Goal: Check status: Check status

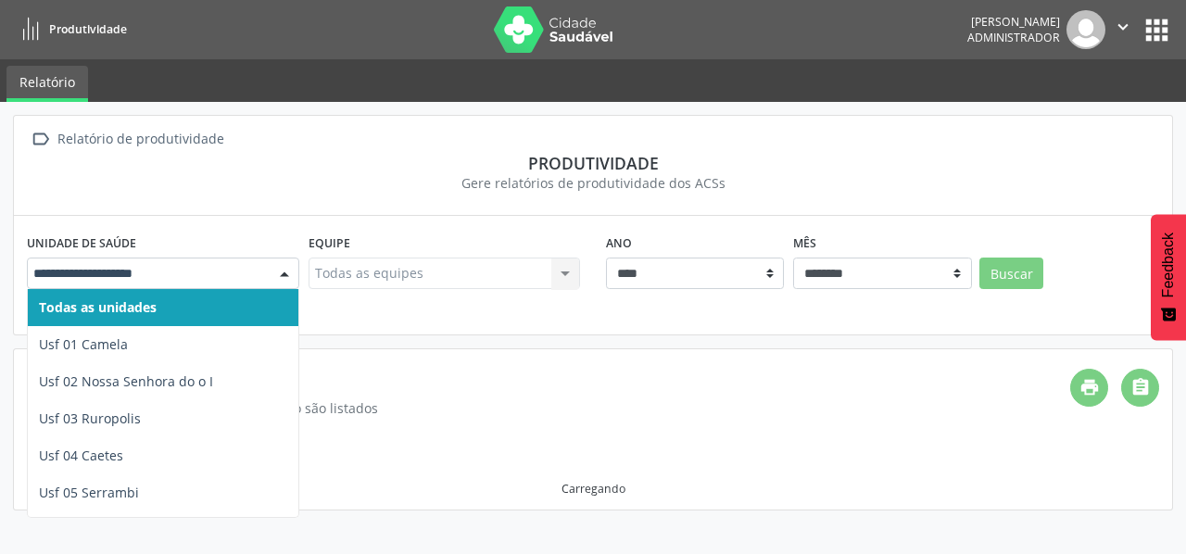
click at [285, 268] on div at bounding box center [285, 275] width 28 height 32
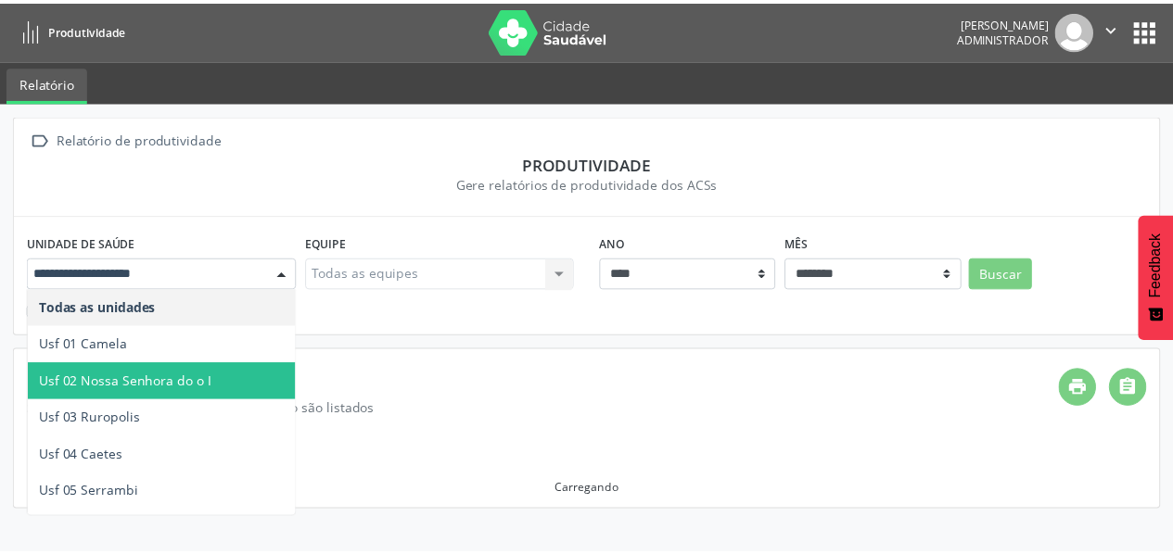
scroll to position [198, 0]
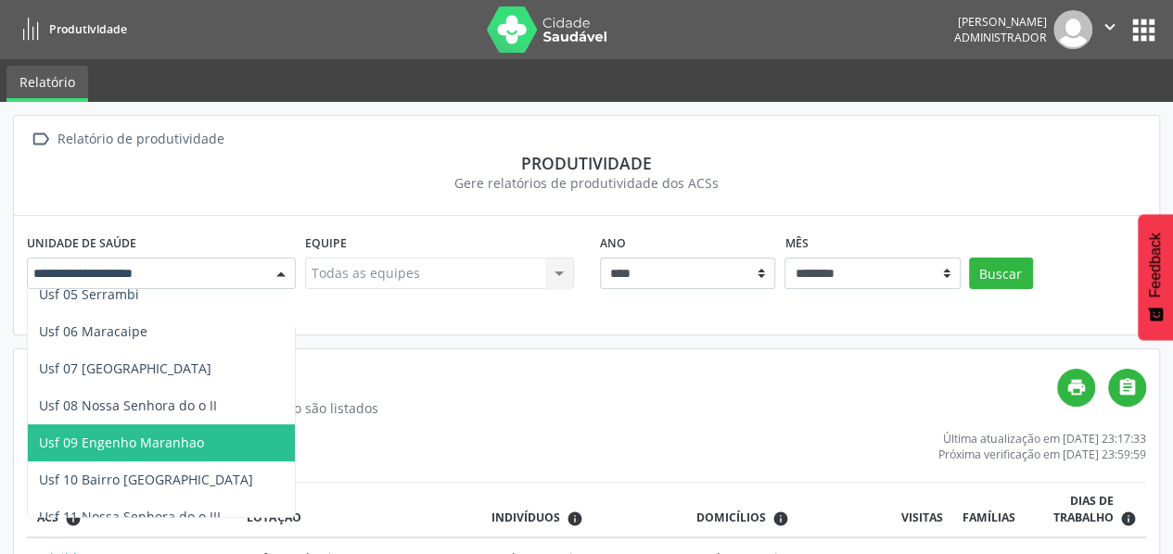
click at [180, 448] on span "Usf 09 Engenho Maranhao" at bounding box center [121, 443] width 165 height 18
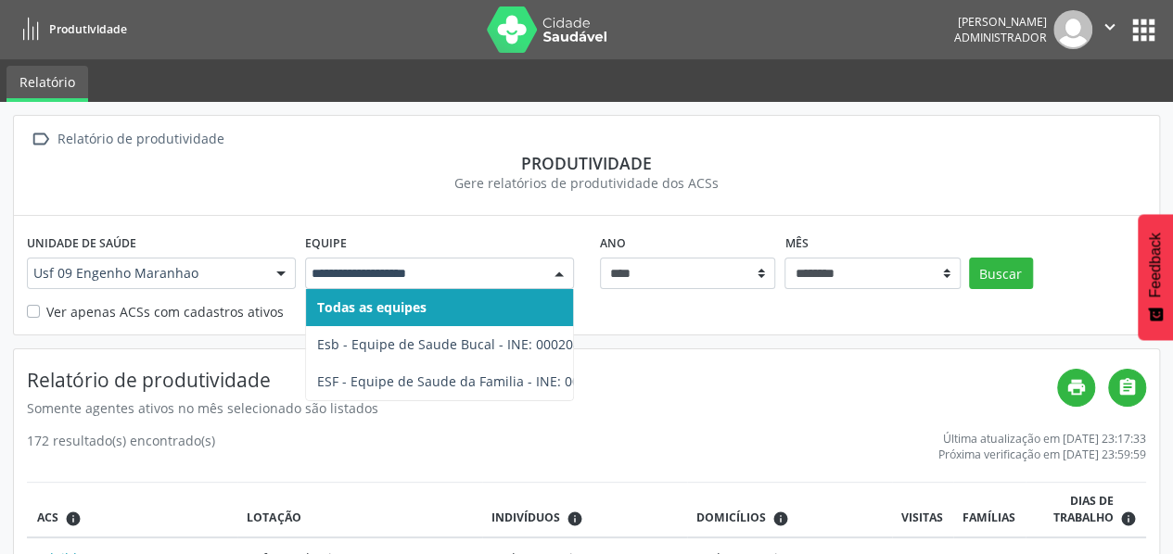
click at [562, 272] on div at bounding box center [559, 275] width 28 height 32
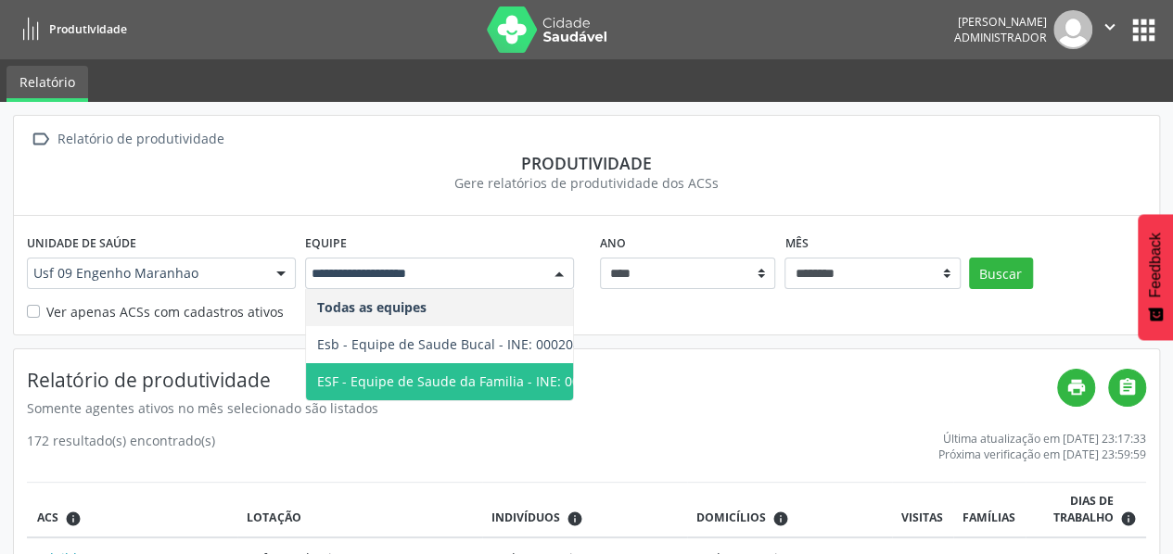
click at [526, 383] on span "ESF - Equipe de Saude da Familia - INE: 0000144010" at bounding box center [478, 382] width 322 height 18
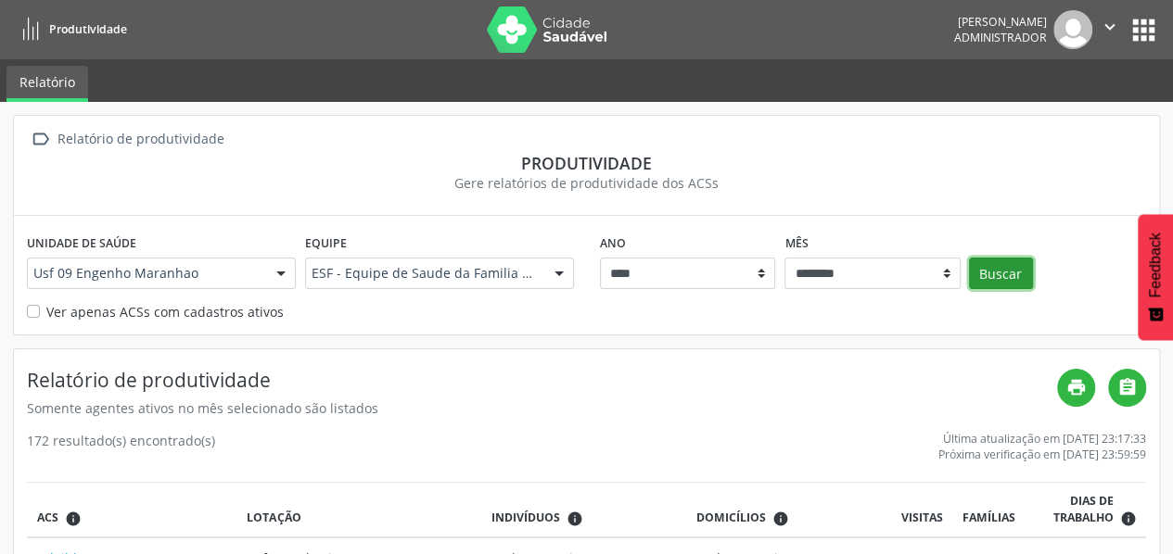
click at [1003, 272] on button "Buscar" at bounding box center [1001, 274] width 64 height 32
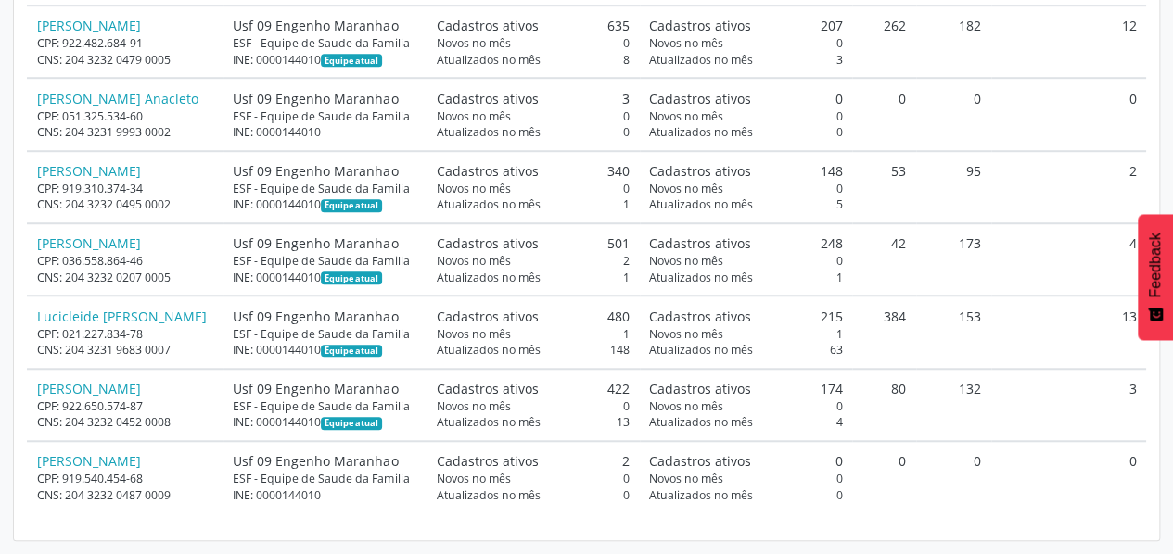
scroll to position [646, 0]
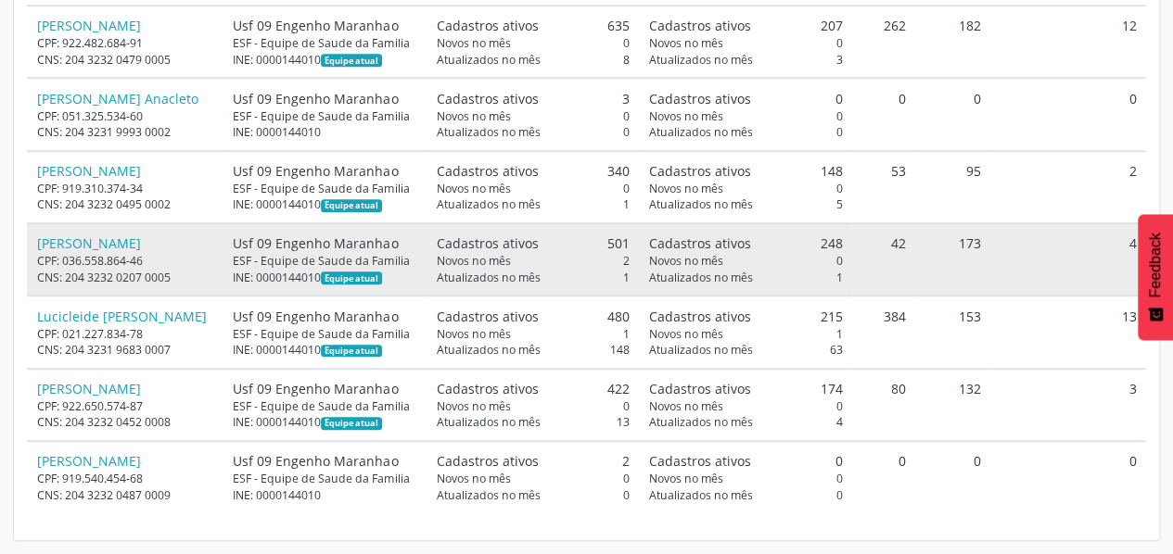
drag, startPoint x: 1003, startPoint y: 272, endPoint x: 743, endPoint y: 386, distance: 283.5
click at [743, 386] on table "ACS info Lotação Indivíduos info [GEOGRAPHIC_DATA] info Visitas Famílias Dias d…" at bounding box center [586, 203] width 1119 height 618
click at [97, 269] on div "CPF: 036.558.864-46" at bounding box center [125, 261] width 177 height 16
click at [97, 252] on link "[PERSON_NAME]" at bounding box center [89, 244] width 104 height 18
